Goal: Task Accomplishment & Management: Use online tool/utility

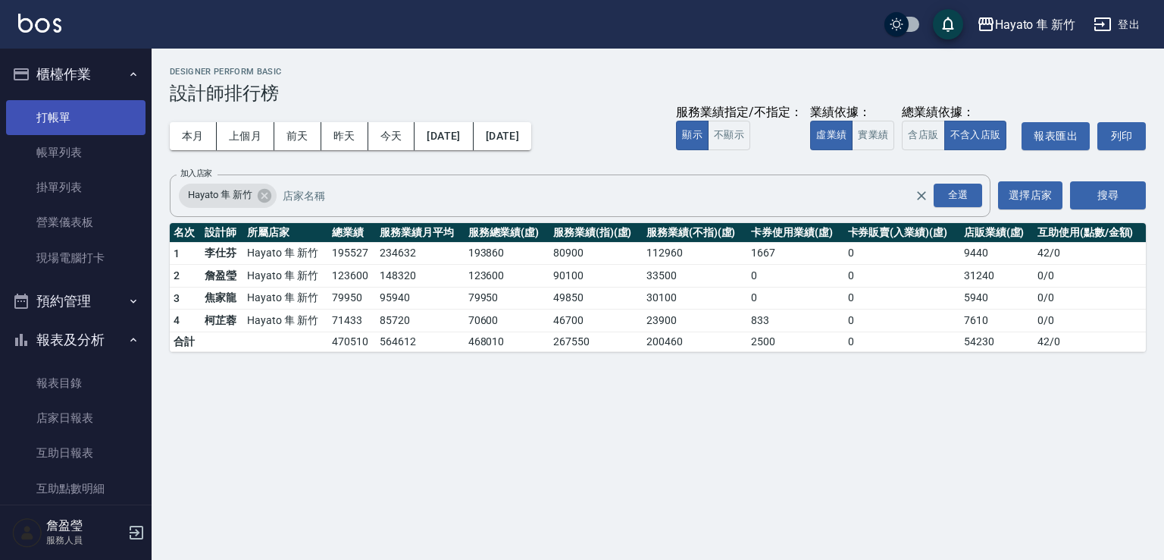
click at [98, 121] on link "打帳單" at bounding box center [75, 117] width 139 height 35
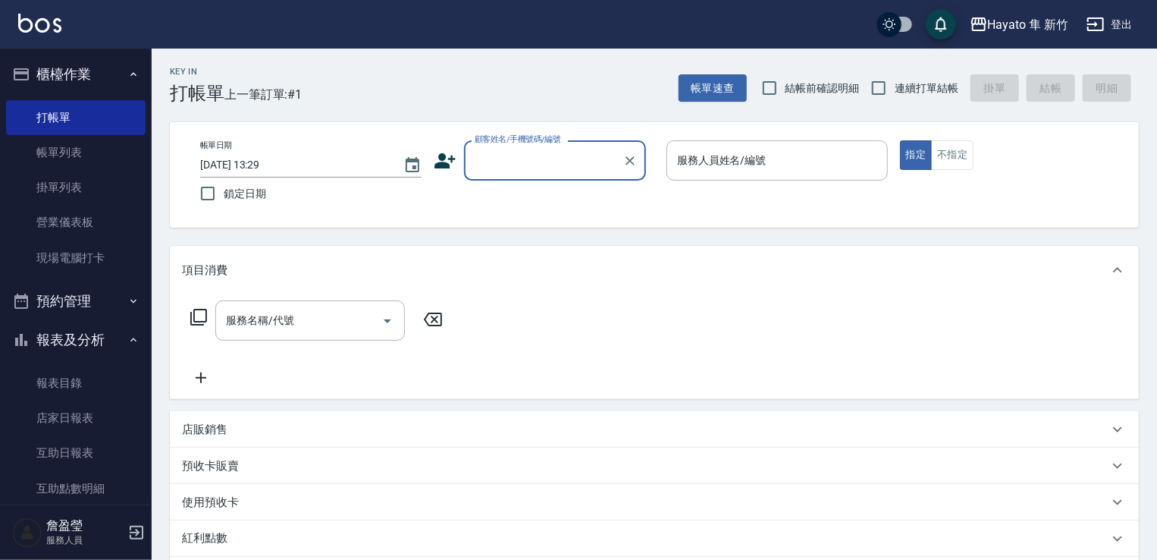
click at [494, 165] on input "顧客姓名/手機號碼/編號" at bounding box center [544, 160] width 146 height 27
type input "G"
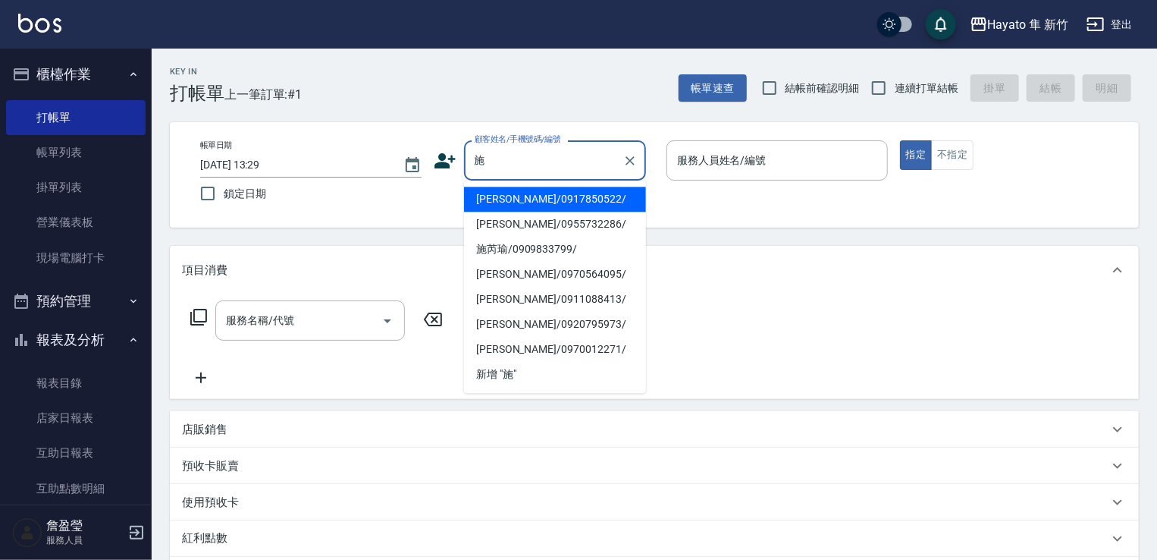
click at [543, 196] on li "[PERSON_NAME]/0917850522/" at bounding box center [555, 199] width 182 height 25
type input "[PERSON_NAME]/0917850522/"
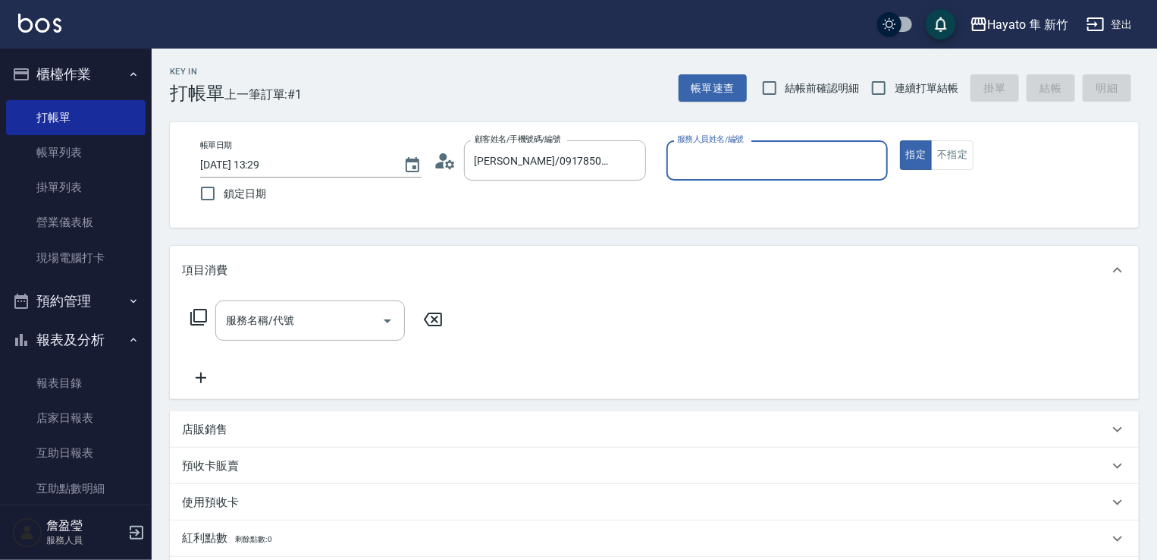
type input "[PERSON_NAME](無代號)"
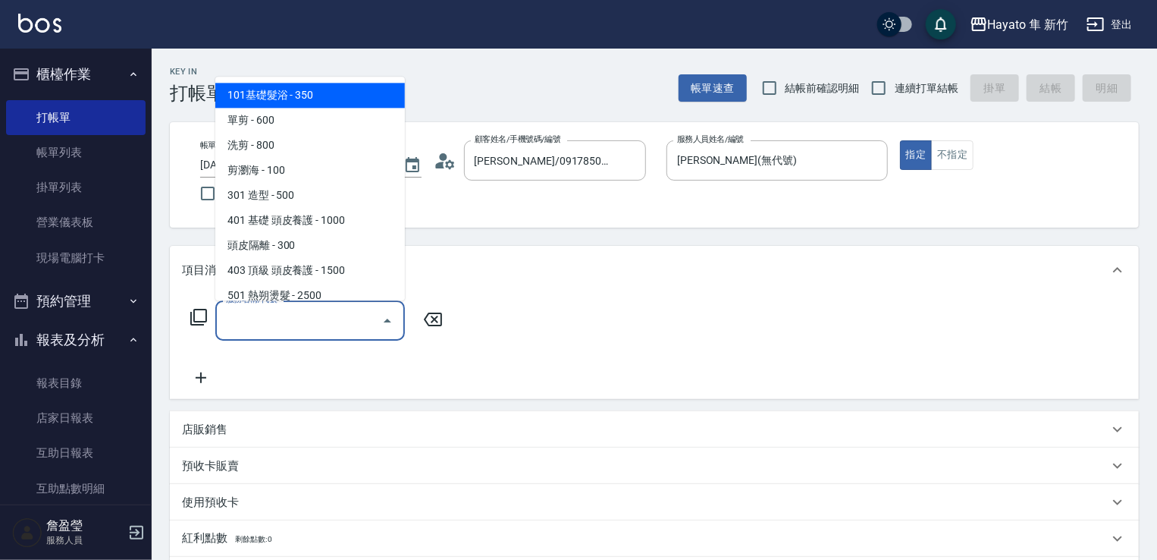
click at [312, 312] on input "服務名稱/代號" at bounding box center [298, 320] width 153 height 27
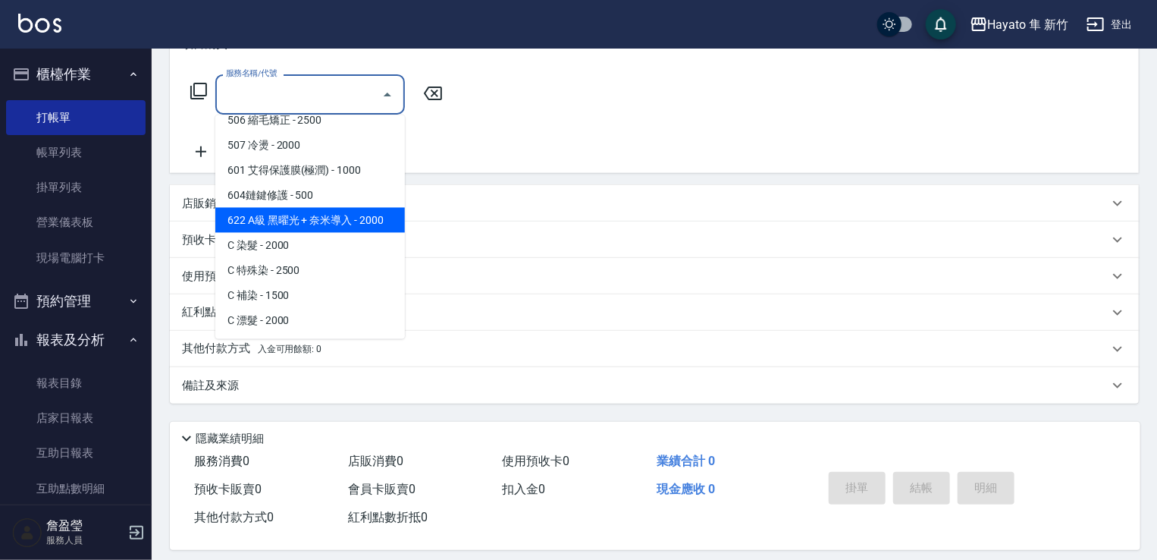
scroll to position [227, 0]
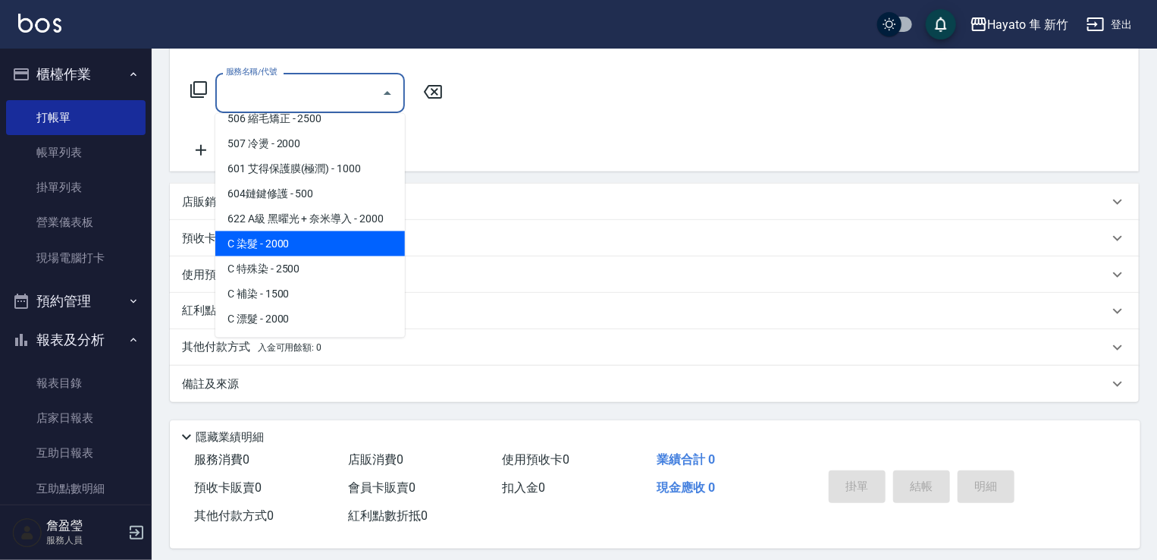
click at [321, 231] on span "C 染髮 - 2000" at bounding box center [310, 243] width 190 height 25
type input "C 染髮(701)"
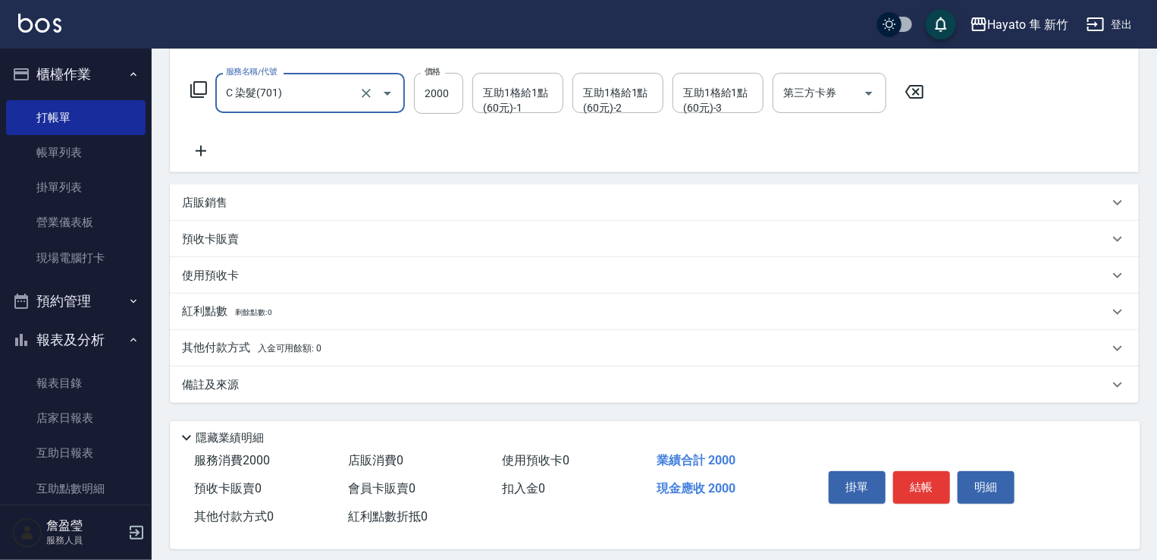
click at [206, 148] on icon at bounding box center [201, 151] width 38 height 18
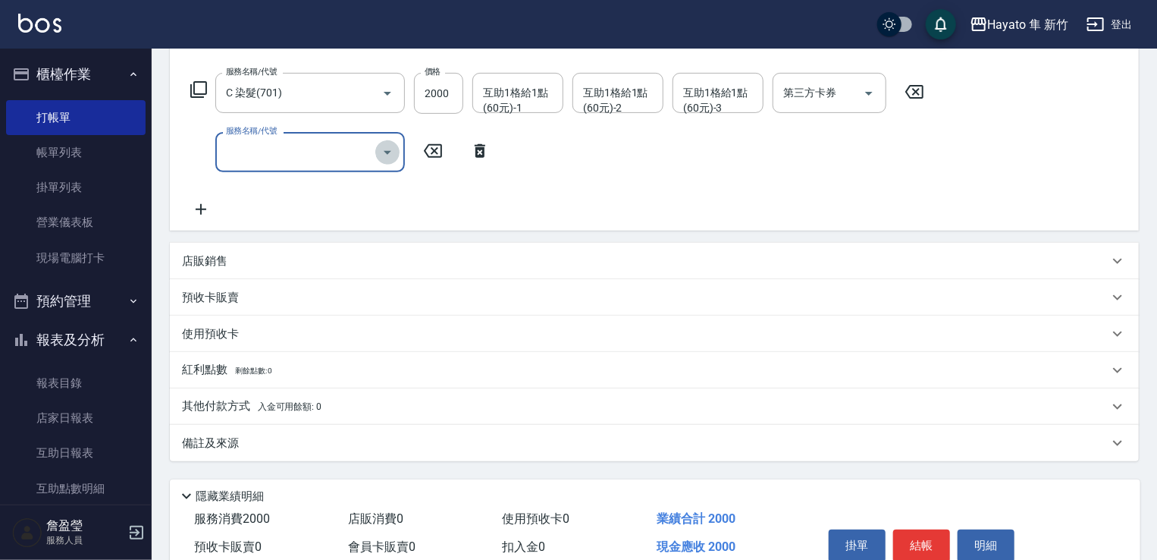
click at [388, 157] on icon "Open" at bounding box center [387, 152] width 18 height 18
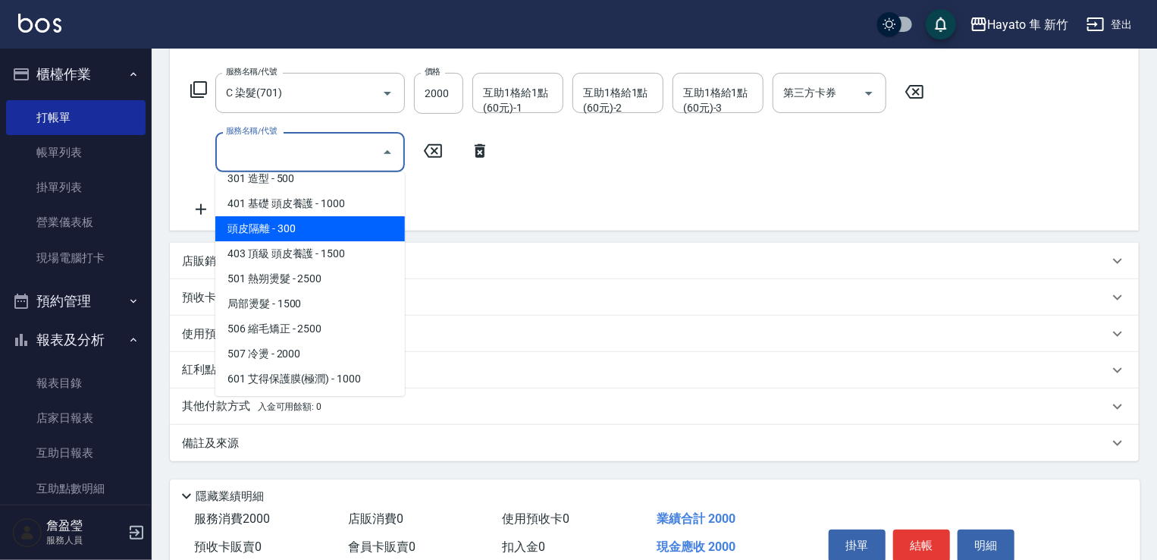
scroll to position [188, 0]
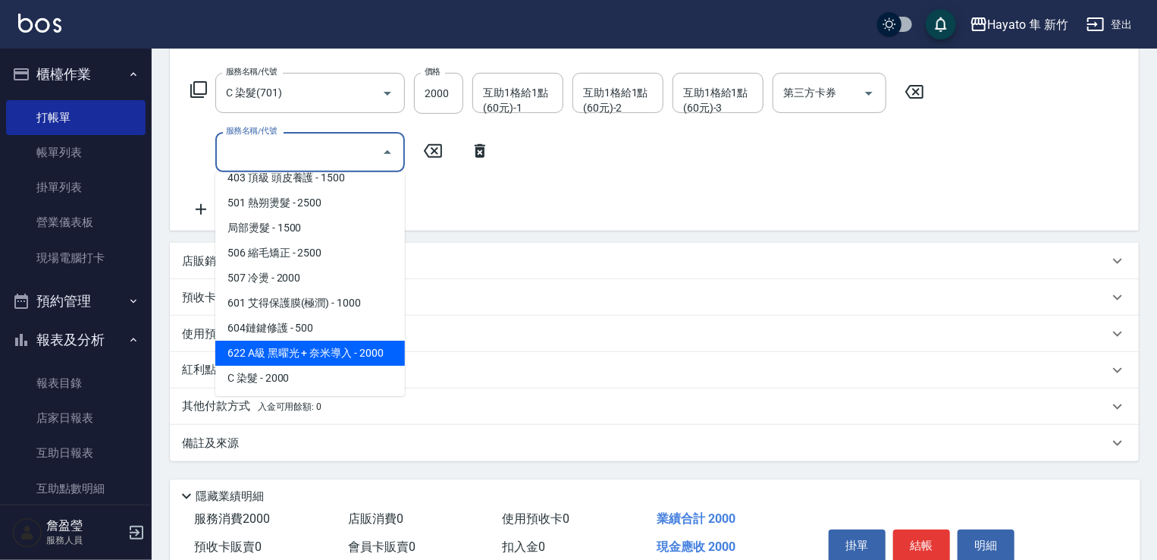
click at [334, 356] on span "622 A級 黑曜光 + 奈米導入 - 2000" at bounding box center [310, 352] width 190 height 25
type input "622 A級 黑曜光 + 奈米導入(622)"
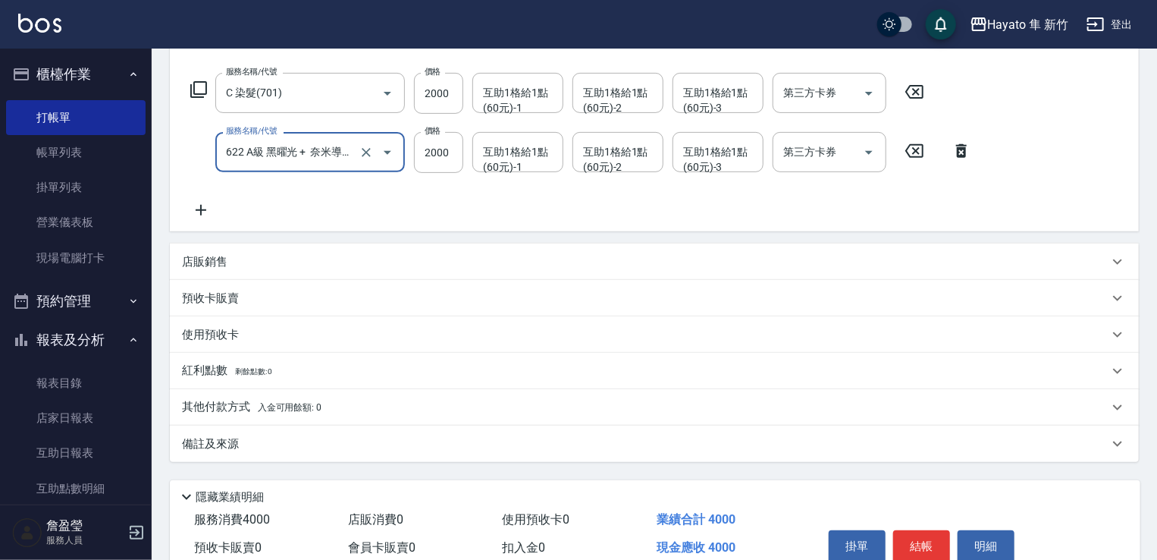
click at [367, 213] on div "服務名稱/代號 C 染髮(701) 服務名稱/代號 價格 2000 價格 互助1格給1點(60元)-1 互助1格給1點(60元)-1 互助1格給1點(60元)…" at bounding box center [581, 146] width 798 height 146
click at [202, 204] on icon at bounding box center [201, 210] width 38 height 18
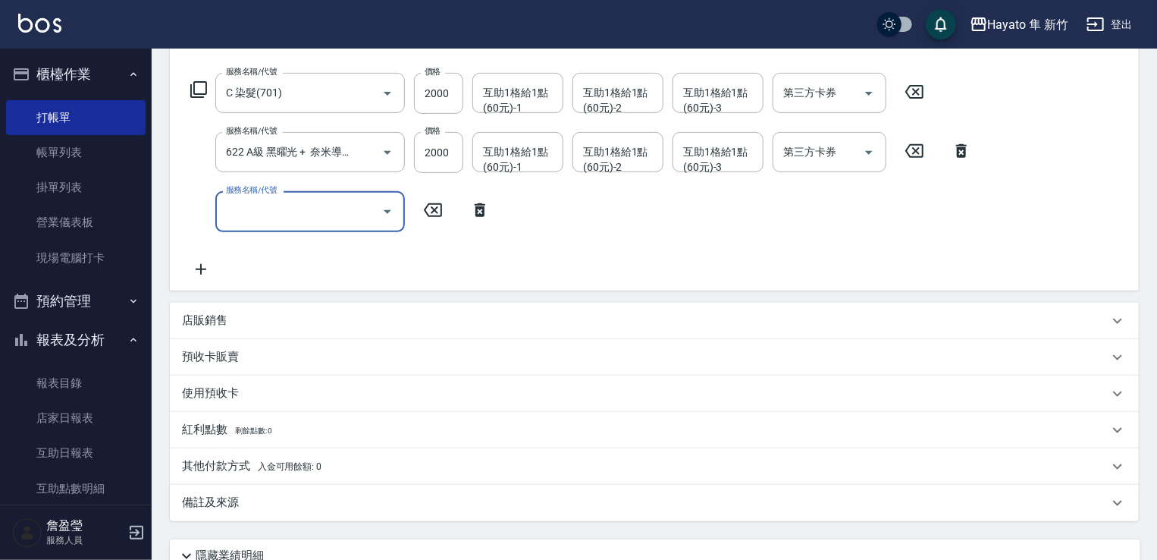
click at [392, 208] on icon "Open" at bounding box center [387, 211] width 18 height 18
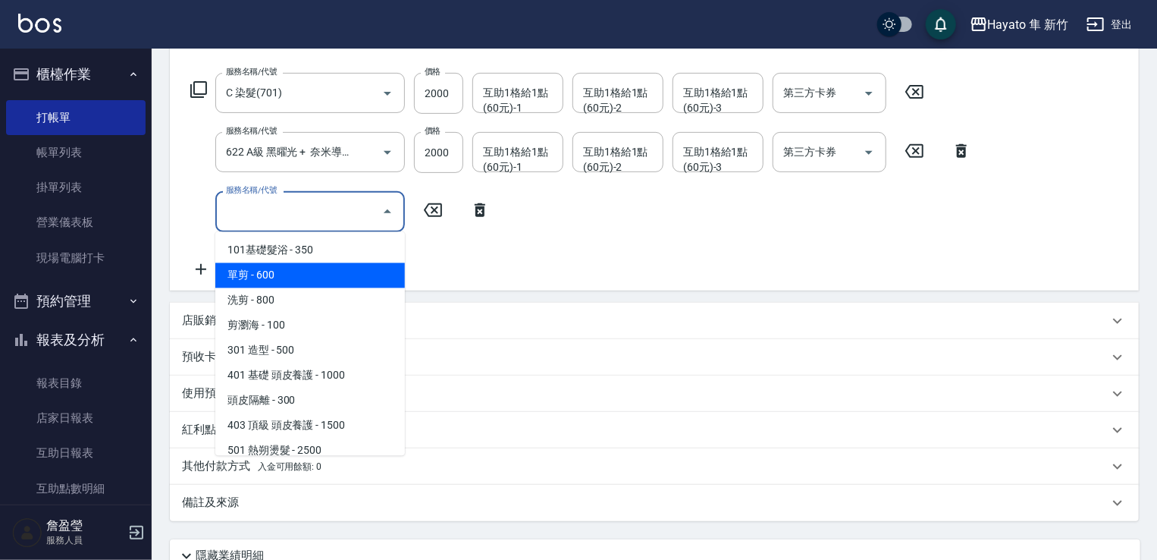
click at [365, 278] on span "單剪 - 600" at bounding box center [310, 275] width 190 height 25
type input "單剪(102)"
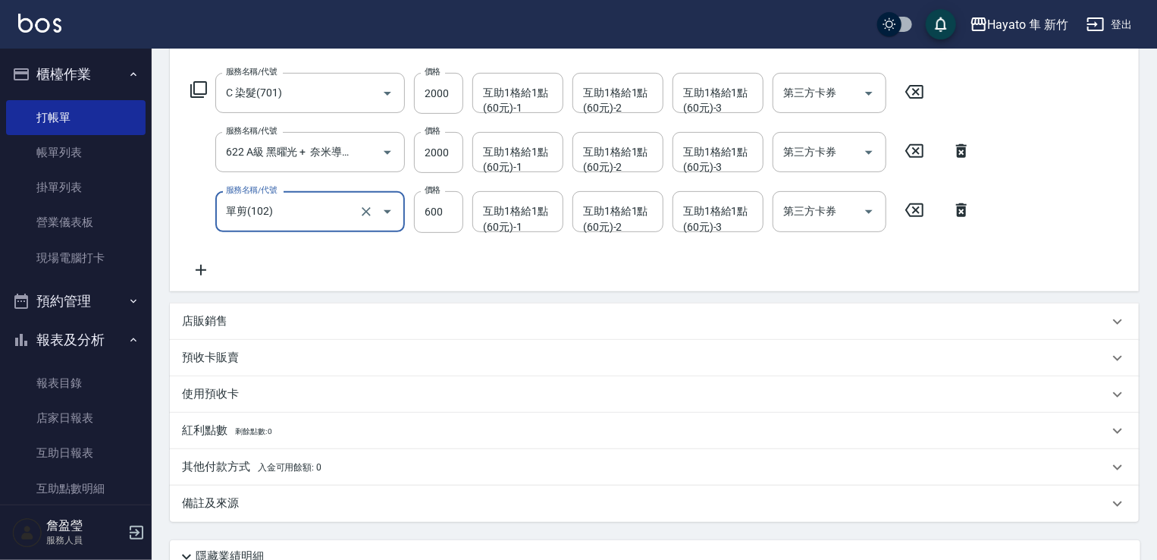
click at [475, 275] on div "服務名稱/代號 C 染髮(701) 服務名稱/代號 價格 2000 價格 互助1格給1點(60元)-1 互助1格給1點(60元)-1 互助1格給1點(60元)…" at bounding box center [581, 175] width 798 height 205
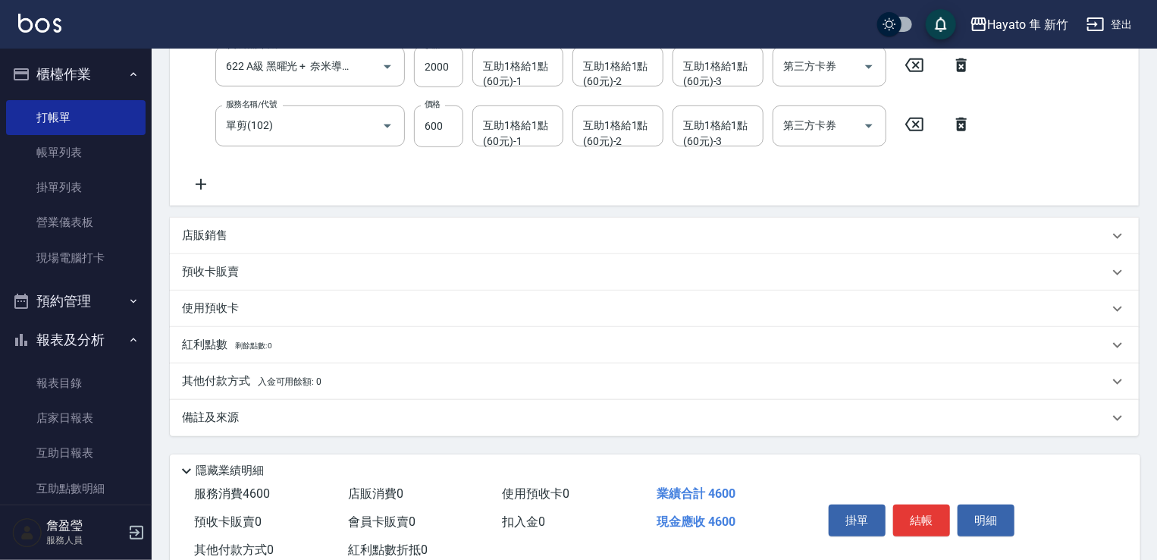
scroll to position [359, 0]
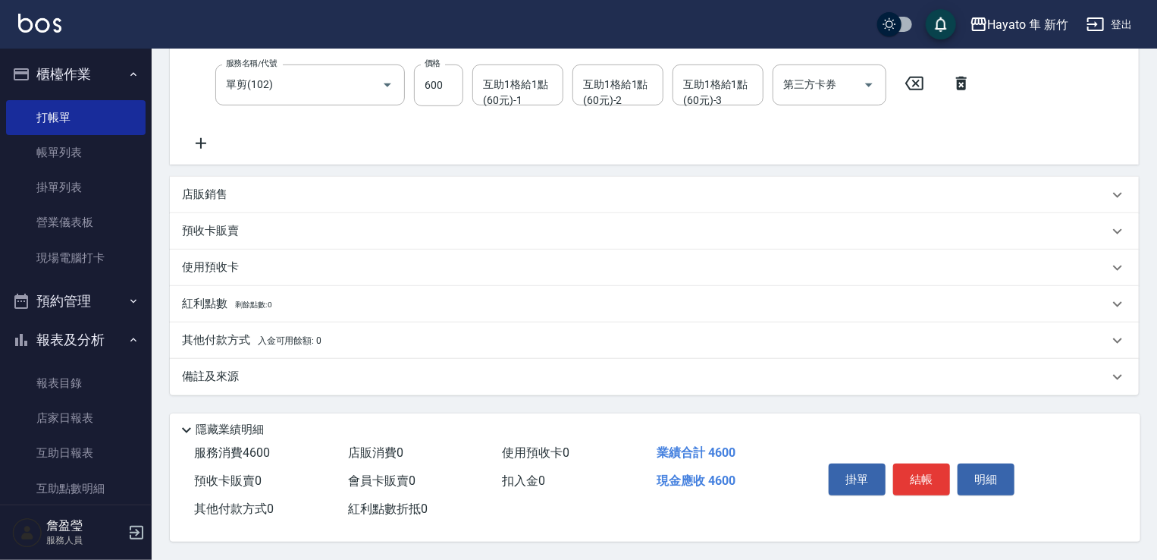
click at [191, 193] on p "店販銷售" at bounding box center [204, 195] width 45 height 16
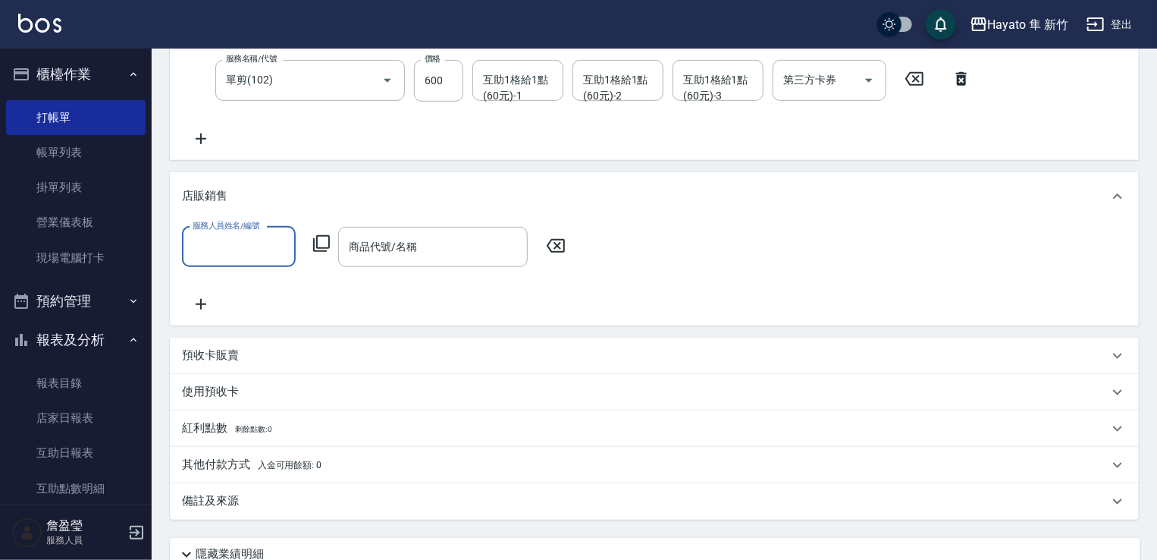
scroll to position [0, 0]
click at [206, 263] on div "服務人員姓名/編號" at bounding box center [239, 247] width 114 height 40
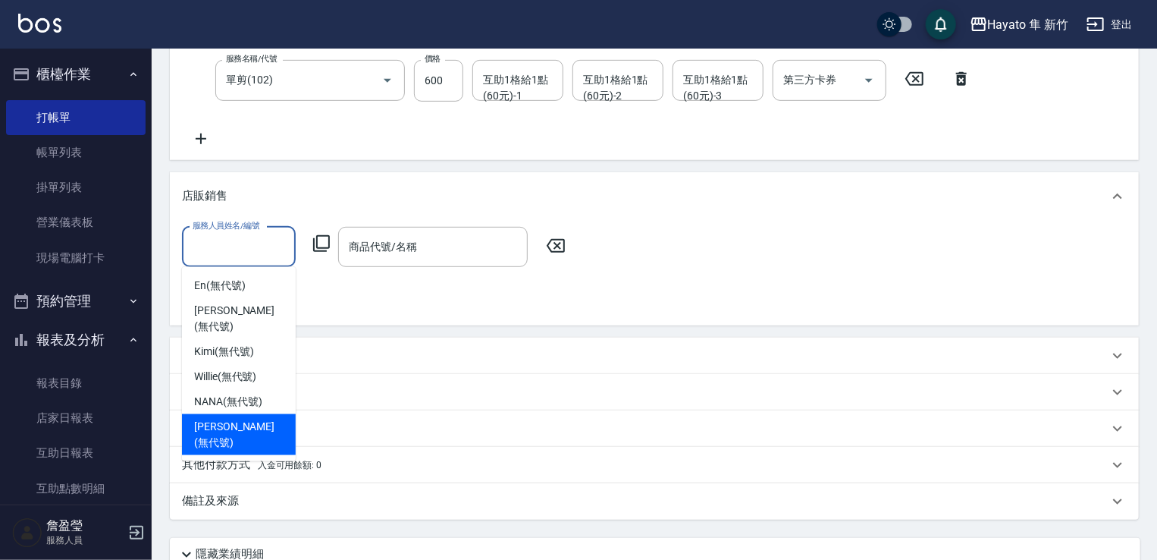
drag, startPoint x: 219, startPoint y: 401, endPoint x: 257, endPoint y: 370, distance: 49.0
click at [221, 418] on span "[PERSON_NAME] (無代號)" at bounding box center [238, 434] width 89 height 32
type input "[PERSON_NAME](無代號)"
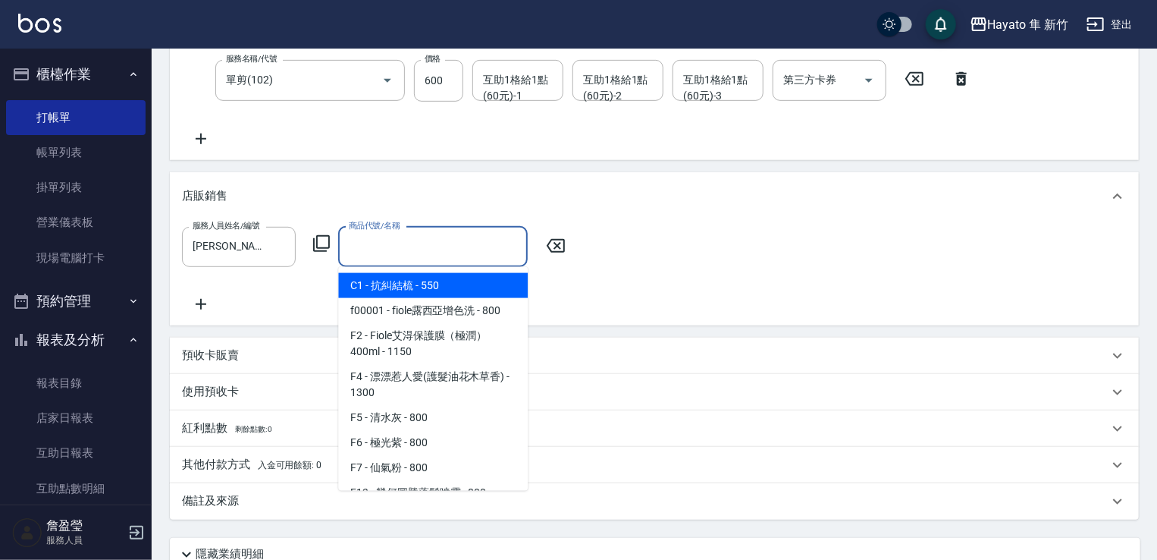
click at [390, 259] on input "商品代號/名稱" at bounding box center [433, 247] width 176 height 27
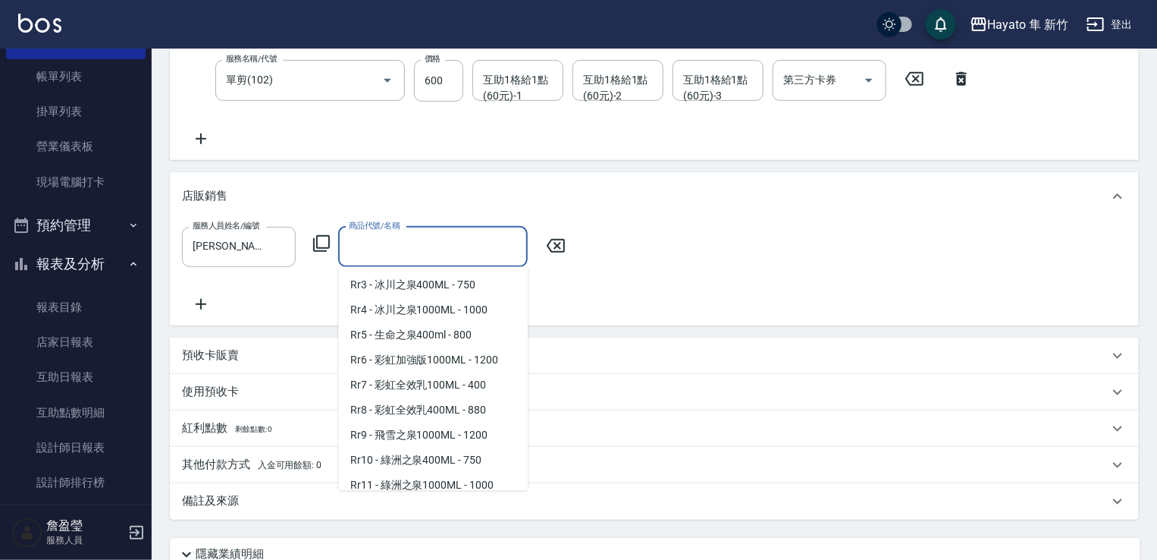
scroll to position [303, 0]
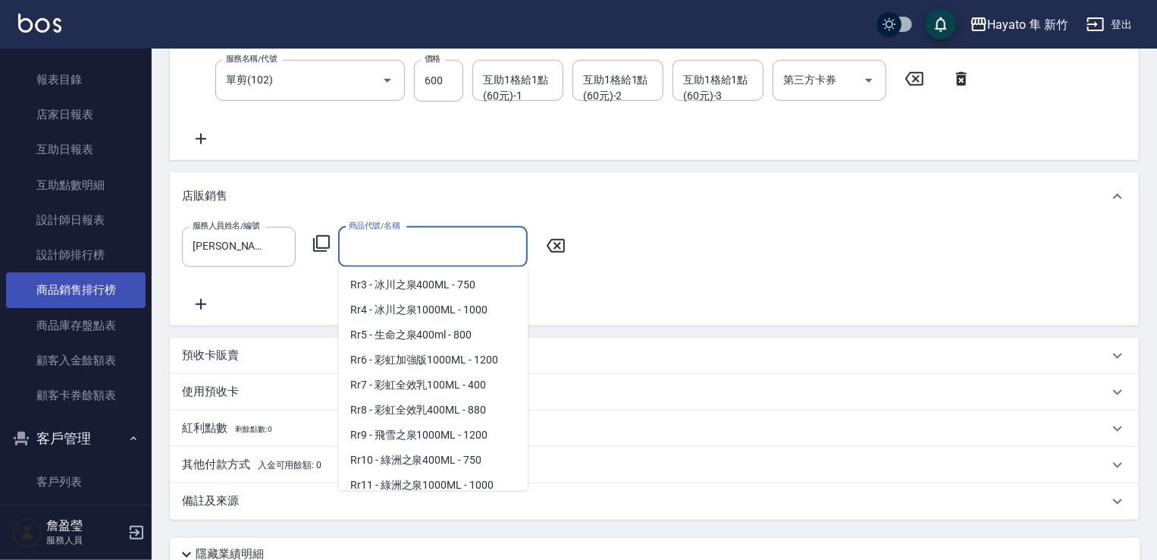
click at [100, 298] on link "商品銷售排行榜" at bounding box center [75, 289] width 139 height 35
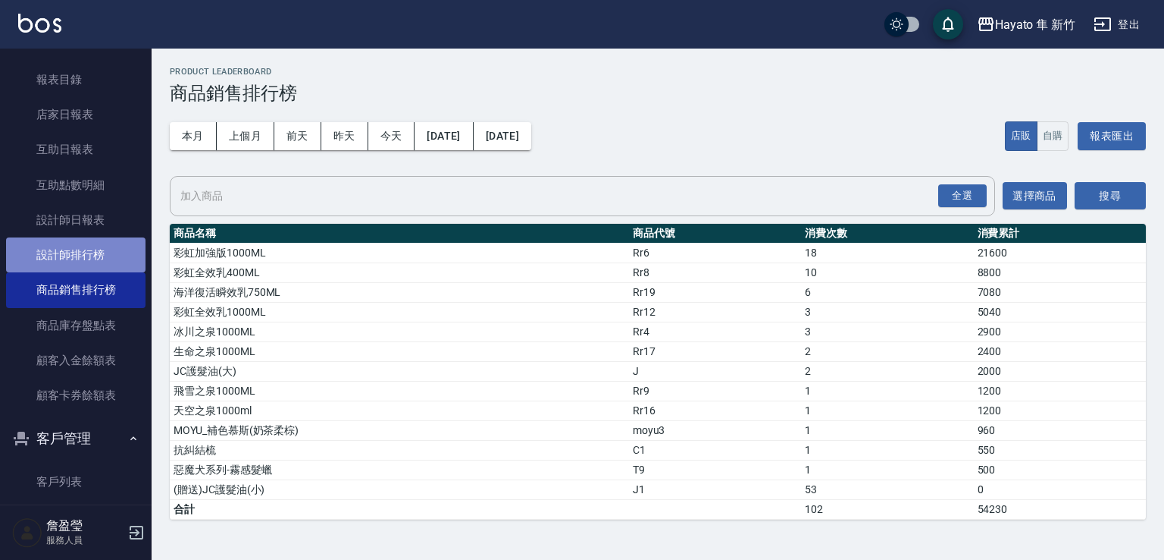
click at [91, 262] on link "設計師排行榜" at bounding box center [75, 254] width 139 height 35
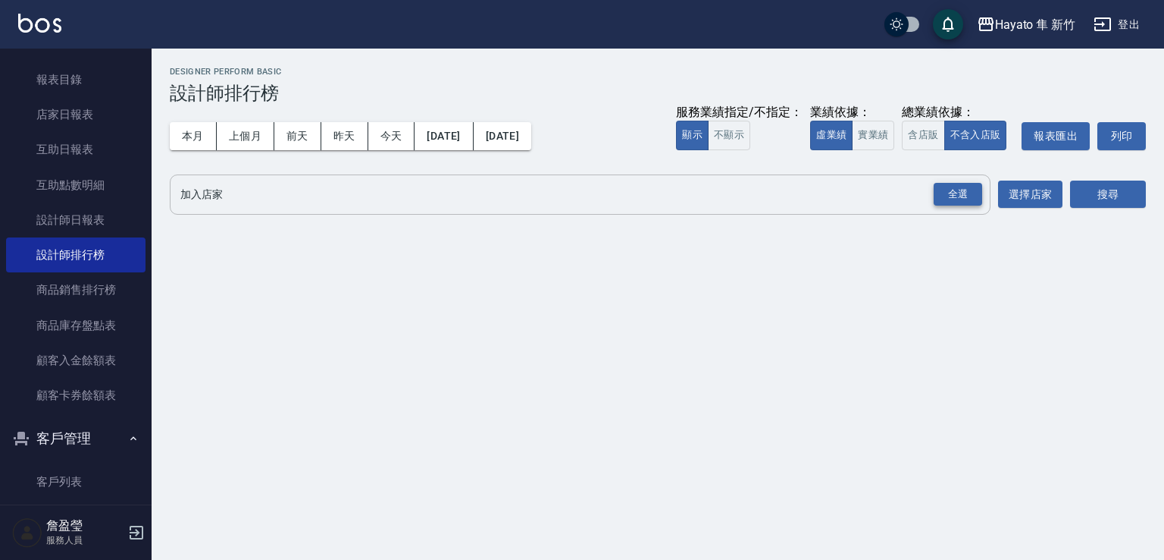
click at [939, 190] on div "全選" at bounding box center [958, 195] width 49 height 24
click at [1089, 190] on button "搜尋" at bounding box center [1108, 195] width 76 height 28
